Goal: Navigation & Orientation: Find specific page/section

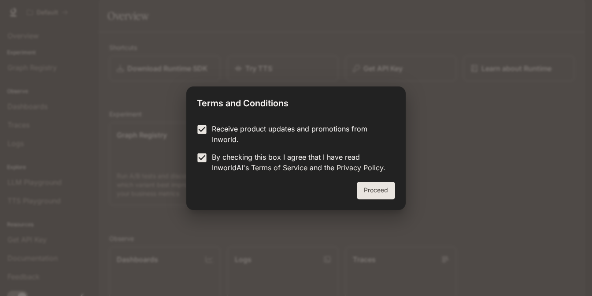
click at [377, 188] on button "Proceed" at bounding box center [376, 190] width 38 height 18
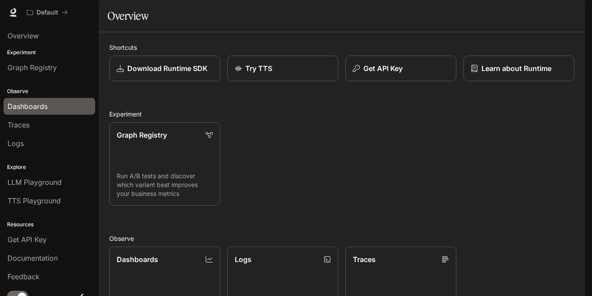
click at [44, 104] on span "Dashboards" at bounding box center [27, 106] width 40 height 11
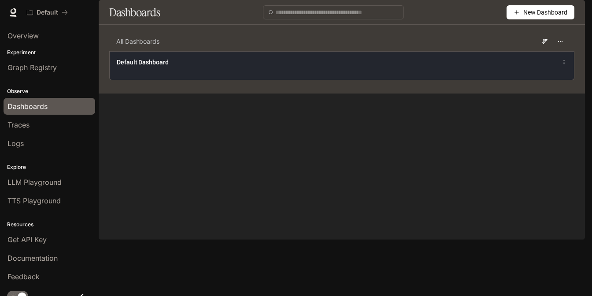
click at [135, 80] on div "Default Dashboard" at bounding box center [342, 65] width 464 height 29
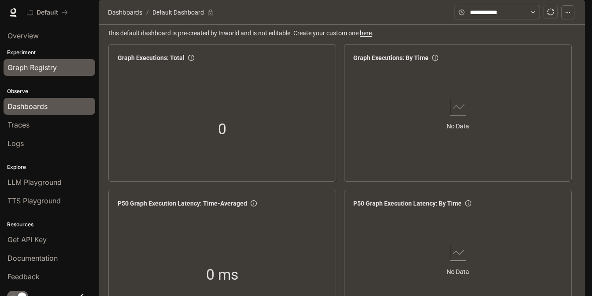
click at [28, 68] on span "Graph Registry" at bounding box center [31, 67] width 49 height 11
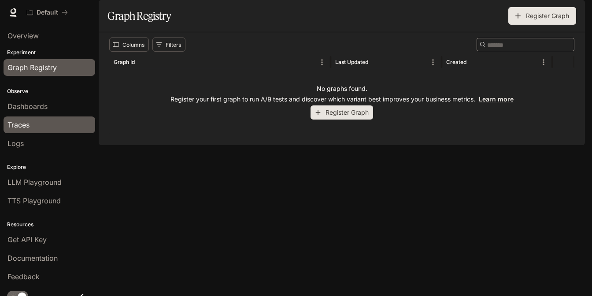
click at [12, 126] on span "Traces" at bounding box center [18, 124] width 22 height 11
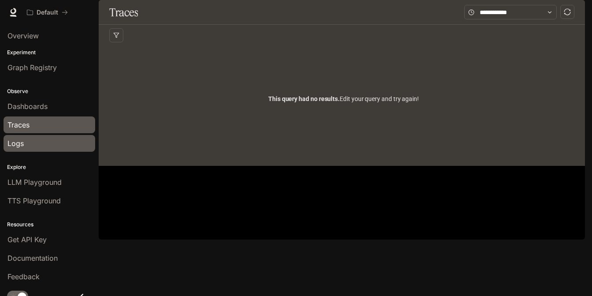
click at [17, 144] on span "Logs" at bounding box center [15, 143] width 16 height 11
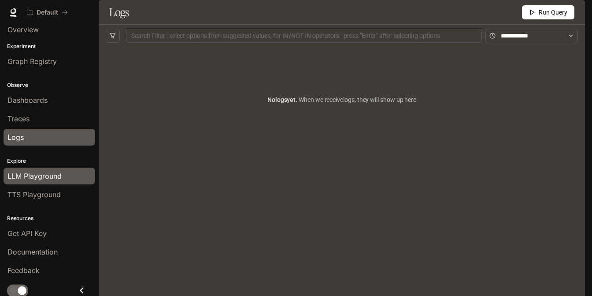
scroll to position [7, 0]
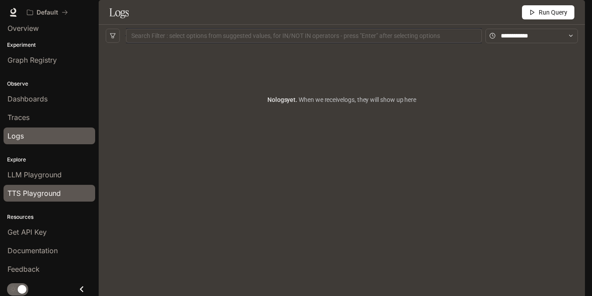
click at [32, 196] on span "TTS Playground" at bounding box center [33, 193] width 53 height 11
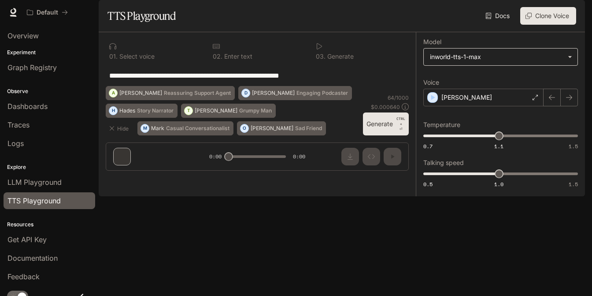
click at [516, 82] on body "**********" at bounding box center [296, 148] width 592 height 296
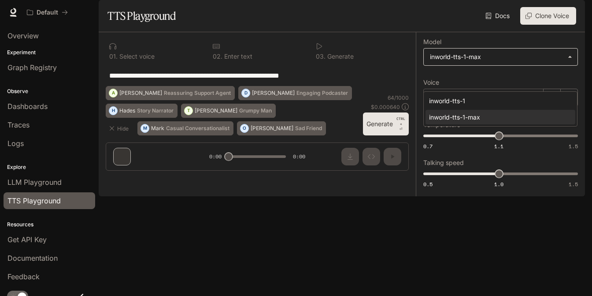
click at [516, 82] on div at bounding box center [296, 148] width 592 height 296
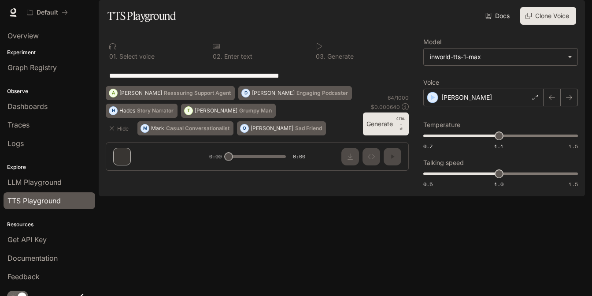
click at [28, 146] on div "Logs" at bounding box center [49, 143] width 84 height 11
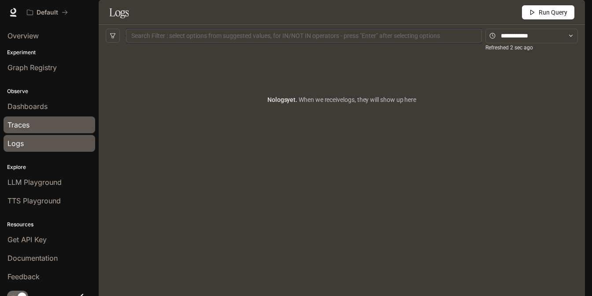
click at [30, 129] on div "Traces" at bounding box center [49, 124] width 84 height 11
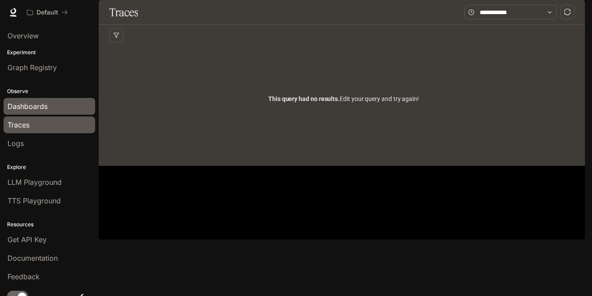
click at [33, 105] on span "Dashboards" at bounding box center [27, 106] width 40 height 11
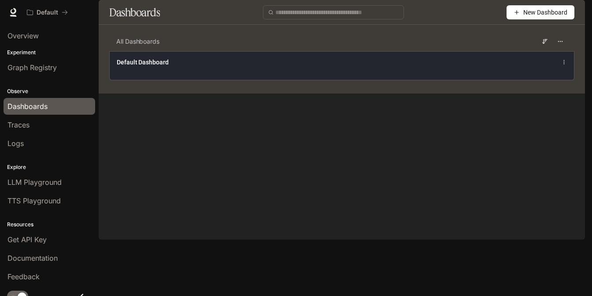
click at [152, 67] on span "Default Dashboard" at bounding box center [143, 62] width 52 height 9
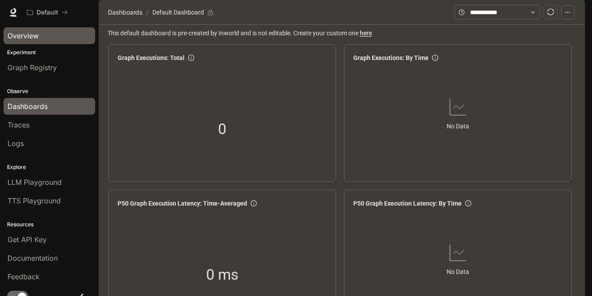
click at [20, 37] on span "Overview" at bounding box center [22, 35] width 31 height 11
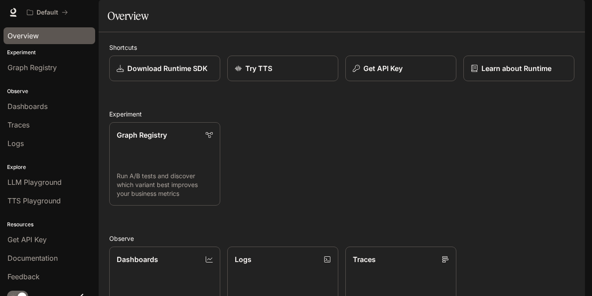
drag, startPoint x: 305, startPoint y: 159, endPoint x: 245, endPoint y: 140, distance: 62.7
click at [245, 140] on div "Graph Registry Run A/B tests and discover which variant best improves your busi…" at bounding box center [338, 160] width 472 height 90
click at [29, 32] on span "Overview" at bounding box center [22, 35] width 31 height 11
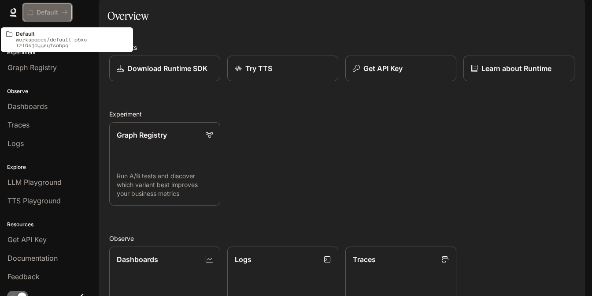
click at [41, 12] on p "Default" at bounding box center [48, 12] width 22 height 7
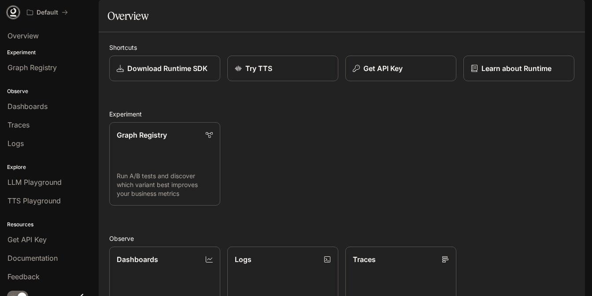
click at [14, 11] on icon at bounding box center [13, 12] width 9 height 9
drag, startPoint x: 358, startPoint y: 142, endPoint x: 264, endPoint y: 141, distance: 93.4
click at [264, 141] on div "Graph Registry Run A/B tests and discover which variant best improves your busi…" at bounding box center [338, 160] width 472 height 90
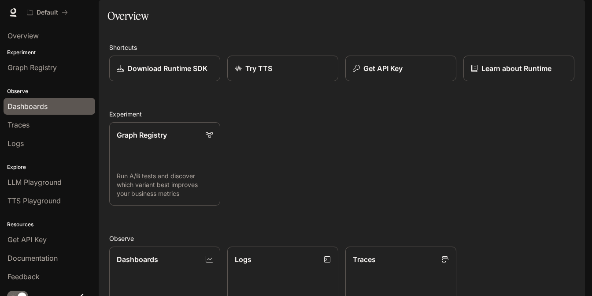
click at [14, 107] on span "Dashboards" at bounding box center [27, 106] width 40 height 11
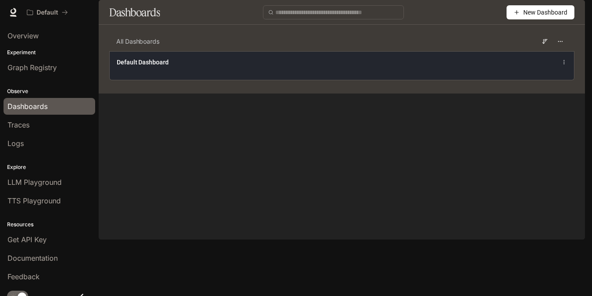
click at [160, 67] on span "Default Dashboard" at bounding box center [143, 62] width 52 height 9
